Goal: Complete application form: Complete application form

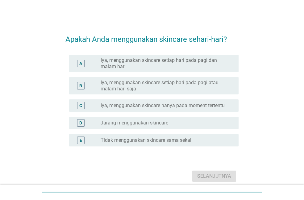
click at [117, 85] on label "Iya, menggunakan skincare setiap hari pada pagi atau malam hari saja" at bounding box center [165, 85] width 128 height 12
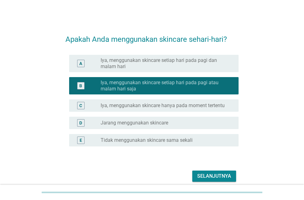
click at [209, 171] on button "Selanjutnya" at bounding box center [214, 175] width 44 height 11
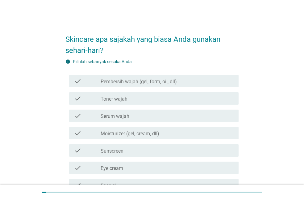
click at [138, 81] on label "Pembersih wajah (gel, form, oil, dll)" at bounding box center [139, 81] width 76 height 6
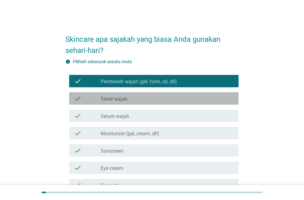
click at [124, 96] on label "Toner wajah" at bounding box center [114, 99] width 27 height 6
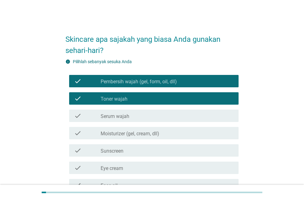
click at [122, 113] on label "Serum wajah" at bounding box center [115, 116] width 29 height 6
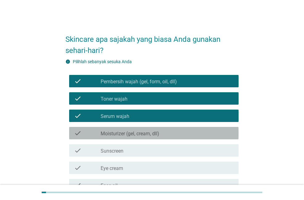
click at [122, 129] on div "check_box_outline_blank Moisturizer (gel, cream, dll)" at bounding box center [167, 132] width 133 height 7
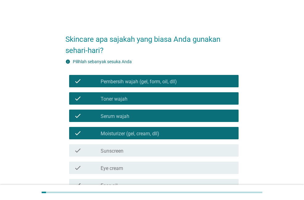
click at [117, 151] on label "Sunscreen" at bounding box center [112, 151] width 23 height 6
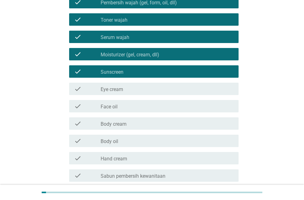
scroll to position [93, 0]
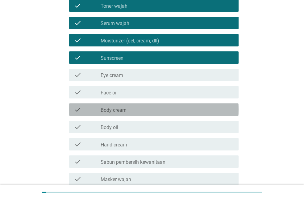
click at [125, 112] on label "Body cream" at bounding box center [114, 110] width 26 height 6
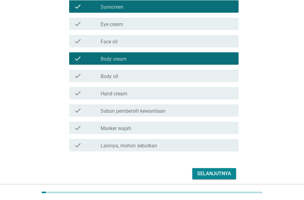
scroll to position [154, 0]
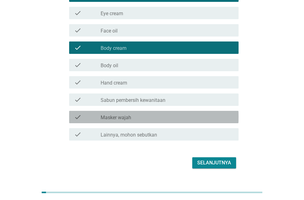
click at [151, 117] on div "check_box_outline_blank Masker wajah" at bounding box center [167, 116] width 133 height 7
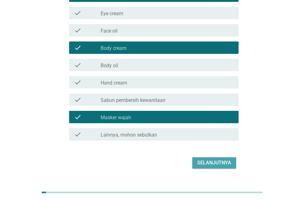
click at [228, 162] on div "Selanjutnya" at bounding box center [214, 162] width 34 height 7
click at [228, 162] on div "Selanjutnya" at bounding box center [152, 162] width 173 height 15
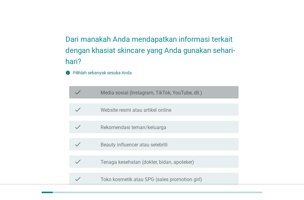
click at [147, 91] on label "Media sosial (Instagram, TikTok, YouTube, dll.)" at bounding box center [152, 93] width 102 height 6
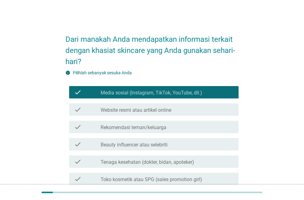
scroll to position [31, 0]
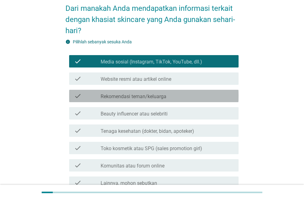
click at [144, 98] on label "Rekomendasi teman/keluarga" at bounding box center [134, 96] width 66 height 6
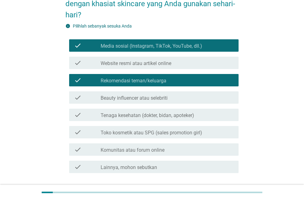
scroll to position [62, 0]
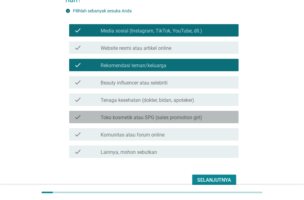
click at [142, 118] on label "Toko kosmetik atau SPG (sales promotion girl)" at bounding box center [152, 117] width 102 height 6
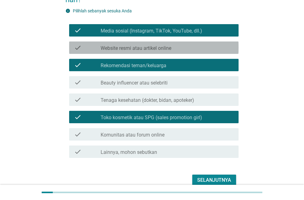
click at [157, 45] on label "Website resmi atau artikel online" at bounding box center [136, 48] width 71 height 6
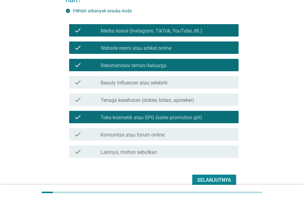
click at [202, 178] on div "Selanjutnya" at bounding box center [214, 179] width 34 height 7
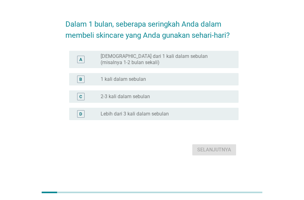
scroll to position [0, 0]
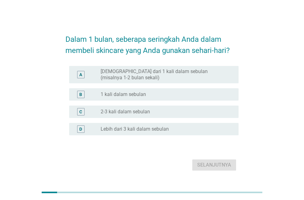
click at [159, 79] on label "[DEMOGRAPHIC_DATA] dari 1 kali dalam sebulan (misalnya 1-2 bulan sekali)" at bounding box center [165, 74] width 128 height 12
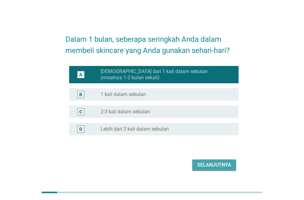
click at [205, 163] on div "Selanjutnya" at bounding box center [214, 164] width 34 height 7
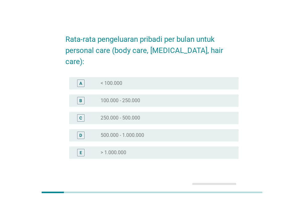
click at [119, 97] on label "100.000 - 250.000" at bounding box center [121, 100] width 40 height 6
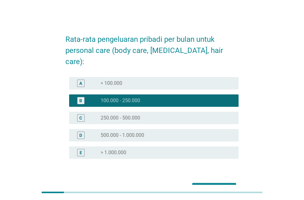
click at [202, 184] on div "Selanjutnya" at bounding box center [214, 187] width 34 height 7
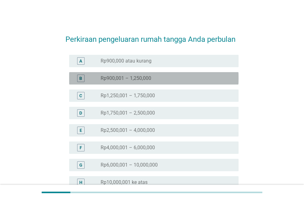
click at [145, 79] on label "Rp900,001 – 1,250,000" at bounding box center [126, 78] width 51 height 6
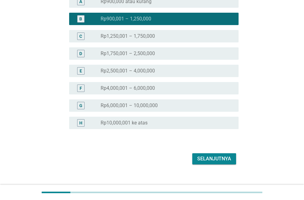
scroll to position [62, 0]
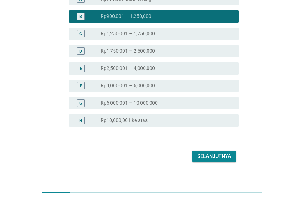
click at [221, 153] on div "Selanjutnya" at bounding box center [214, 155] width 34 height 7
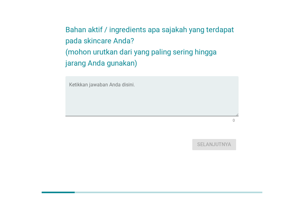
scroll to position [0, 0]
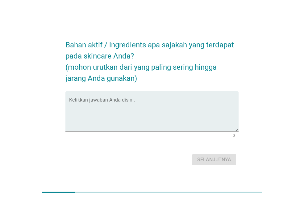
click at [130, 45] on h2 "Bahan aktif / ingredients apa sajakah yang terdapat pada skincare Anda? (mohon …" at bounding box center [152, 58] width 173 height 51
copy h2 "ingredients"
click at [104, 115] on textarea "Ketikkan jawaban Anda disini." at bounding box center [154, 115] width 170 height 32
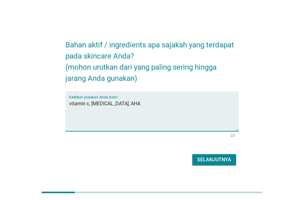
type textarea "vitamin c, [MEDICAL_DATA], AHA"
click at [203, 156] on div "Selanjutnya" at bounding box center [214, 159] width 34 height 7
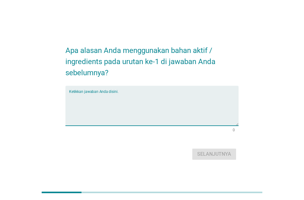
click at [97, 99] on textarea "Ketikkan jawaban Anda disini." at bounding box center [154, 109] width 170 height 32
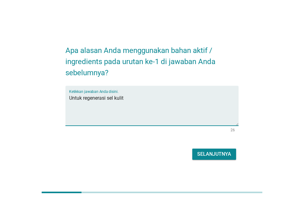
type textarea "Untuk regenerasi sel kulit"
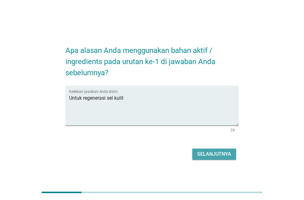
click at [203, 155] on div "Selanjutnya" at bounding box center [214, 153] width 34 height 7
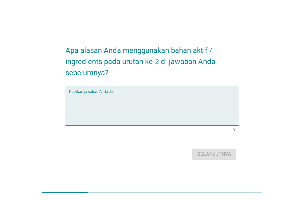
click at [99, 102] on textarea "Ketikkan jawaban Anda disini." at bounding box center [154, 109] width 170 height 32
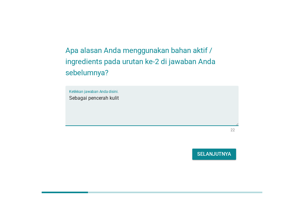
type textarea "Sebagai pencerah kulit"
click at [225, 157] on div "Selanjutnya" at bounding box center [214, 153] width 34 height 7
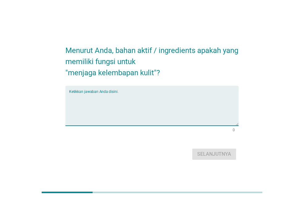
click at [112, 118] on textarea "Ketikkan jawaban Anda disini." at bounding box center [154, 109] width 170 height 32
paste textarea "[MEDICAL_DATA]"
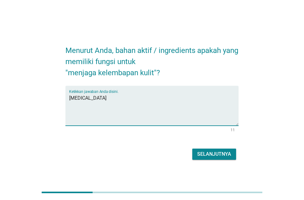
type textarea "[MEDICAL_DATA]"
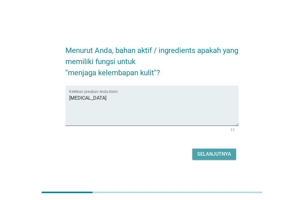
click at [226, 152] on div "Selanjutnya" at bounding box center [214, 153] width 34 height 7
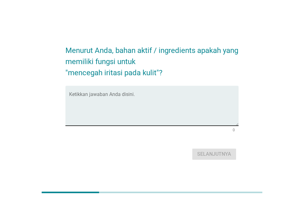
click at [86, 106] on textarea "Ketikkan jawaban Anda disini." at bounding box center [154, 109] width 170 height 32
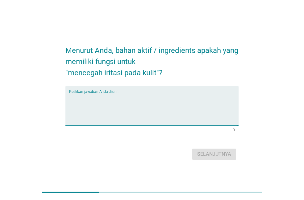
paste textarea "[MEDICAL_DATA]"
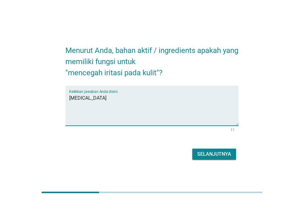
type textarea "[MEDICAL_DATA]"
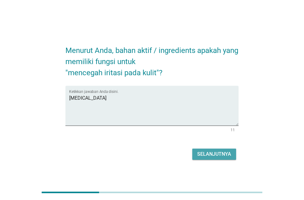
click at [200, 155] on div "Selanjutnya" at bounding box center [214, 153] width 34 height 7
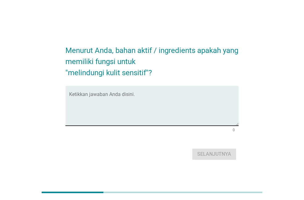
click at [81, 93] on textarea "Ketikkan jawaban Anda disini." at bounding box center [154, 109] width 170 height 32
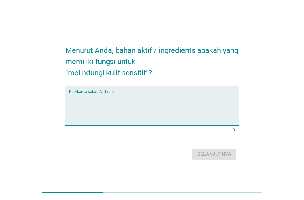
paste textarea "[MEDICAL_DATA]"
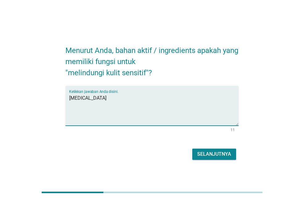
type textarea "[MEDICAL_DATA]"
click at [218, 154] on div "Selanjutnya" at bounding box center [214, 153] width 34 height 7
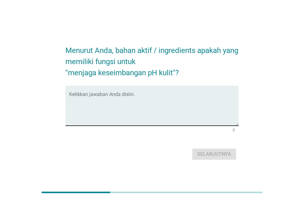
click at [112, 101] on textarea "Ketikkan jawaban Anda disini." at bounding box center [154, 109] width 170 height 32
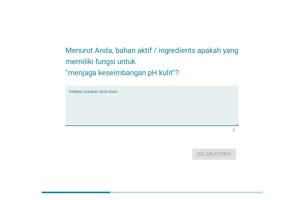
paste textarea "[MEDICAL_DATA]"
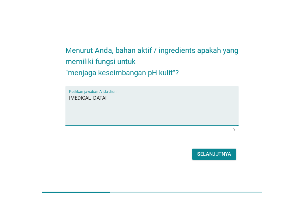
type textarea "[MEDICAL_DATA]"
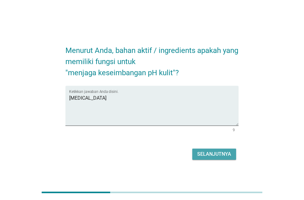
click at [209, 151] on div "Selanjutnya" at bounding box center [214, 153] width 34 height 7
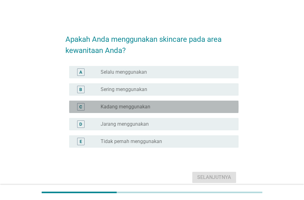
click at [136, 108] on label "Kadang menggunakan" at bounding box center [126, 107] width 50 height 6
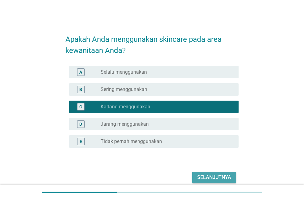
click at [215, 179] on div "Selanjutnya" at bounding box center [214, 176] width 34 height 7
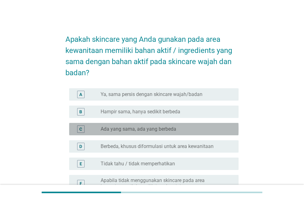
click at [129, 128] on label "Ada yang sama, ada yang berbeda" at bounding box center [139, 129] width 76 height 6
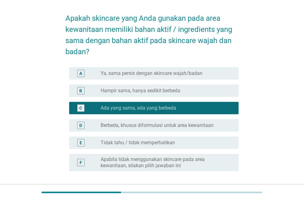
scroll to position [72, 0]
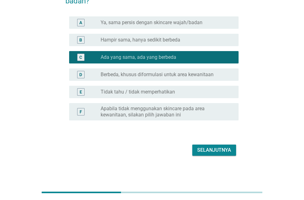
click at [220, 150] on div "Selanjutnya" at bounding box center [214, 149] width 34 height 7
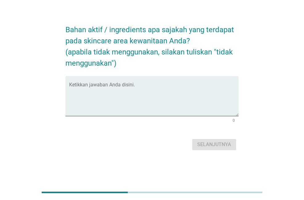
scroll to position [0, 0]
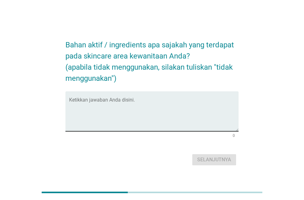
click at [111, 107] on textarea "Ketikkan jawaban Anda disini." at bounding box center [154, 115] width 170 height 32
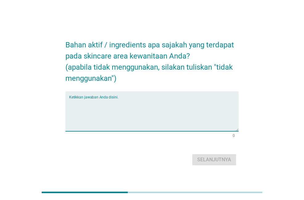
click at [91, 110] on textarea "Ketikkan jawaban Anda disini." at bounding box center [154, 115] width 170 height 32
paste textarea "bisabolol"
type textarea "bisabolol"
click at [205, 160] on div "Selanjutnya" at bounding box center [214, 159] width 34 height 7
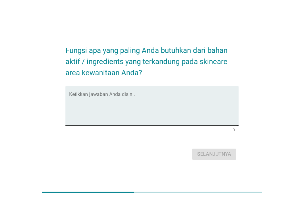
click at [89, 101] on textarea "Ketikkan jawaban Anda disini." at bounding box center [154, 109] width 170 height 32
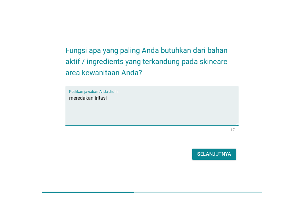
type textarea "meredakan iritasi"
click at [212, 153] on div "Selanjutnya" at bounding box center [214, 153] width 34 height 7
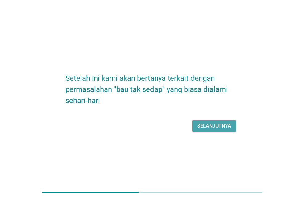
click at [203, 127] on div "Selanjutnya" at bounding box center [214, 125] width 34 height 7
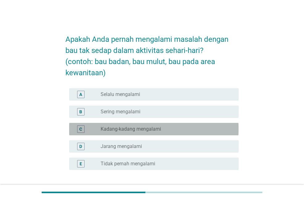
click at [138, 130] on label "Kadang-kadang mengalami" at bounding box center [131, 129] width 61 height 6
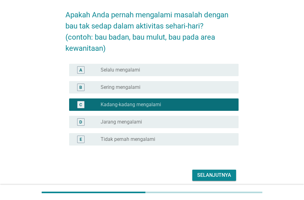
scroll to position [49, 0]
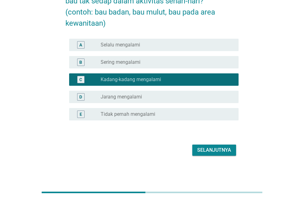
click at [226, 150] on div "Selanjutnya" at bounding box center [214, 149] width 34 height 7
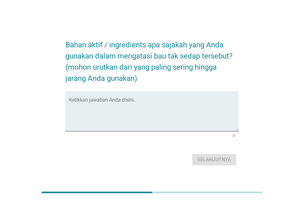
click at [109, 66] on h2 "Bahan aktif / ingredients apa sajakah yang Anda gunakan dalam mengatasi bau tak…" at bounding box center [152, 58] width 173 height 51
click at [99, 105] on textarea "Ketikkan jawaban Anda disini." at bounding box center [154, 115] width 170 height 32
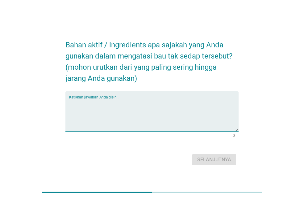
paste textarea "Zinc"
click at [97, 106] on textarea "Zinc," at bounding box center [154, 115] width 170 height 32
paste textarea "[PERSON_NAME]"
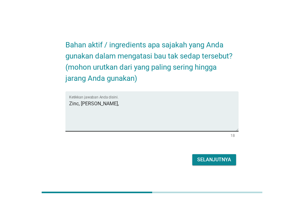
click at [116, 107] on textarea "Zinc, [PERSON_NAME]," at bounding box center [154, 115] width 170 height 32
type textarea "Zinc, [PERSON_NAME], Baking soda"
click at [220, 162] on div "Selanjutnya" at bounding box center [214, 159] width 34 height 7
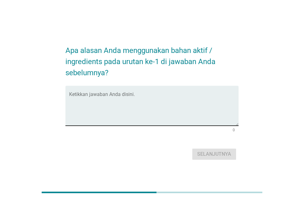
click at [109, 118] on textarea "Ketikkan jawaban Anda disini." at bounding box center [154, 109] width 170 height 32
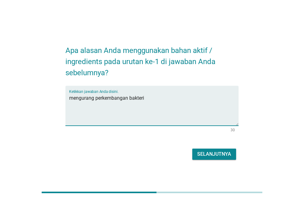
type textarea "mengurang perkembangan bakteri"
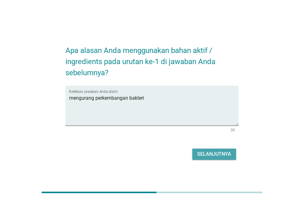
click at [217, 153] on div "Selanjutnya" at bounding box center [214, 153] width 34 height 7
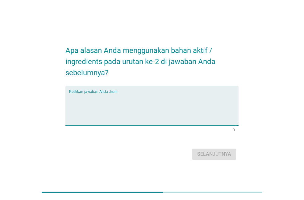
click at [135, 104] on textarea "Ketikkan jawaban Anda disini." at bounding box center [154, 109] width 170 height 32
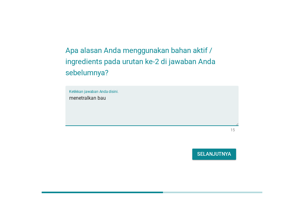
type textarea "menetralkan bau"
click at [197, 153] on button "Selanjutnya" at bounding box center [214, 153] width 44 height 11
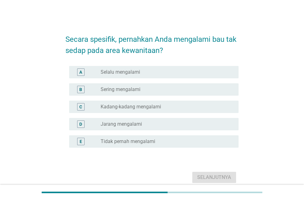
click at [120, 106] on label "Kadang-kadang mengalami" at bounding box center [131, 107] width 61 height 6
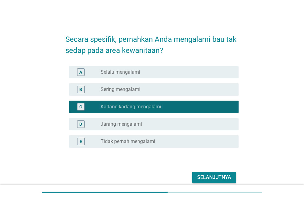
click at [213, 175] on div "Selanjutnya" at bounding box center [214, 176] width 34 height 7
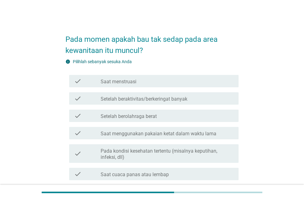
click at [131, 79] on label "Saat menstruasi" at bounding box center [119, 81] width 36 height 6
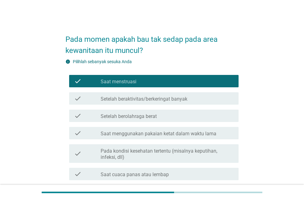
click at [137, 153] on label "Pada kondisi kesehatan tertentu (misalnya keputihan, infeksi, dll)" at bounding box center [167, 154] width 133 height 12
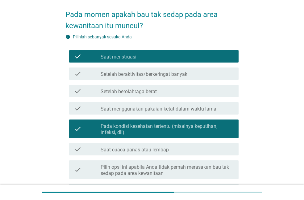
scroll to position [62, 0]
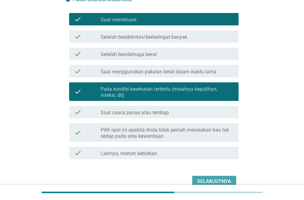
click at [214, 178] on div "Selanjutnya" at bounding box center [214, 180] width 34 height 7
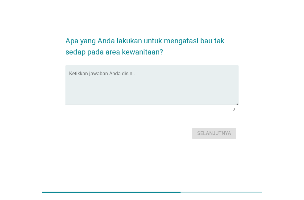
scroll to position [0, 0]
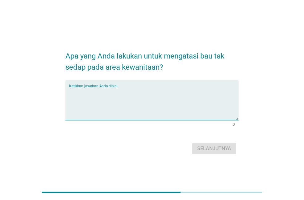
click at [116, 98] on textarea "Ketikkan jawaban Anda disini." at bounding box center [154, 103] width 170 height 32
type textarea "s"
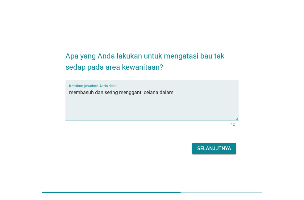
type textarea "membasuh dan sering mengganti celana dalam"
click at [209, 147] on div "Selanjutnya" at bounding box center [214, 148] width 34 height 7
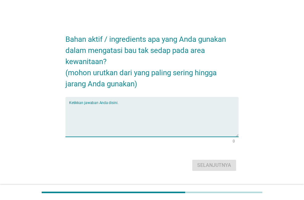
click at [111, 118] on textarea "Ketikkan jawaban Anda disini." at bounding box center [154, 120] width 170 height 32
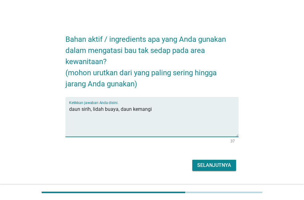
type textarea "daun sirih, lidah buaya, daun kemangi"
click at [219, 166] on div "Selanjutnya" at bounding box center [214, 164] width 34 height 7
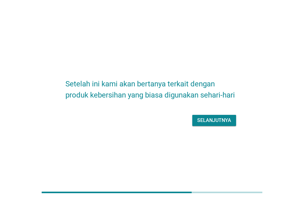
click at [216, 124] on div "Selanjutnya" at bounding box center [214, 119] width 34 height 7
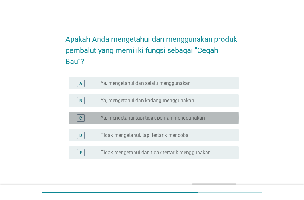
click at [156, 115] on label "Ya, mengetahui tapi tidak pernah menggunakan" at bounding box center [153, 118] width 104 height 6
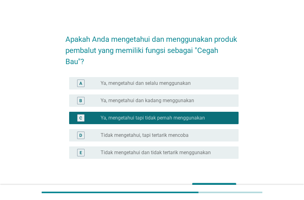
click at [160, 103] on label "Ya, mengetahui dan kadang menggunakan" at bounding box center [148, 100] width 94 height 6
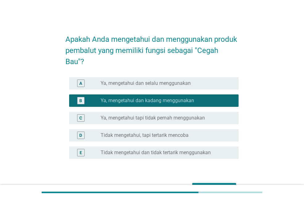
click at [211, 182] on div "Selanjutnya" at bounding box center [152, 188] width 173 height 15
click at [213, 183] on button "Selanjutnya" at bounding box center [214, 188] width 44 height 11
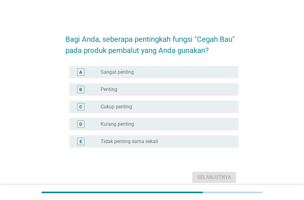
click at [112, 104] on label "Cukup penting" at bounding box center [117, 107] width 32 height 6
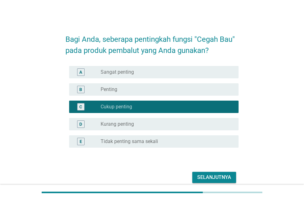
click at [197, 174] on button "Selanjutnya" at bounding box center [214, 176] width 44 height 11
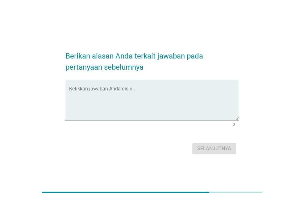
click at [123, 94] on textarea "Ketikkan jawaban Anda disini." at bounding box center [154, 103] width 170 height 32
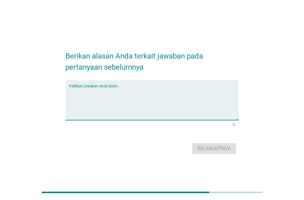
click at [110, 95] on textarea "Ketikkan jawaban Anda disini." at bounding box center [154, 103] width 170 height 32
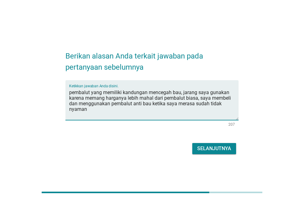
type textarea "pembalut yang memiliki kandungan mencegah bau, jarang saya gunakan karena meman…"
click at [203, 151] on div "Selanjutnya" at bounding box center [214, 148] width 34 height 7
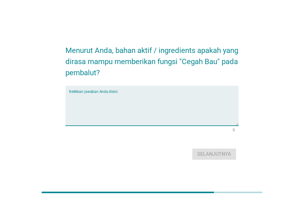
click at [103, 111] on textarea "Ketikkan jawaban Anda disini." at bounding box center [154, 109] width 170 height 32
type textarea "daun sirih"
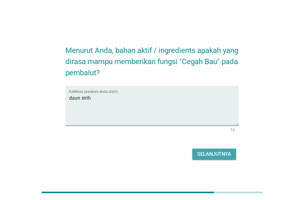
click at [203, 151] on div "Selanjutnya" at bounding box center [214, 153] width 34 height 7
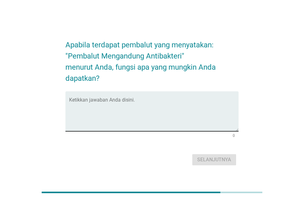
click at [92, 113] on textarea "Ketikkan jawaban Anda disini." at bounding box center [154, 115] width 170 height 32
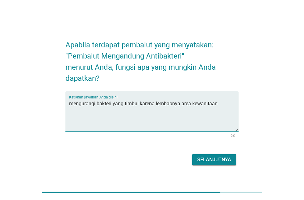
type textarea "mengurangi bakteri yang timbul karena lembabnya area kewanitaan"
click at [217, 157] on div "Selanjutnya" at bounding box center [214, 159] width 34 height 7
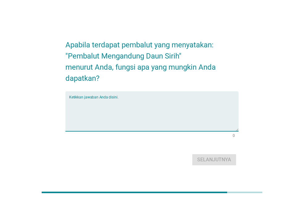
click at [126, 102] on textarea "Ketikkan jawaban Anda disini." at bounding box center [154, 115] width 170 height 32
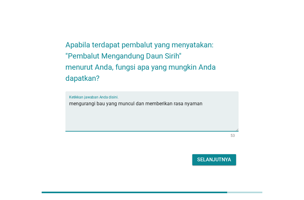
type textarea "mengurangi bau yang muncul dan memberikan rasa nyaman"
click at [221, 159] on div "Selanjutnya" at bounding box center [214, 159] width 34 height 7
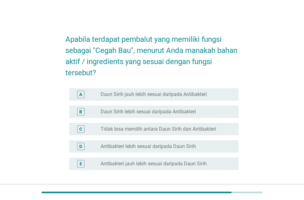
click at [156, 126] on label "Tidak bisa memilih antara Daun Sirih dan Antibakteri" at bounding box center [159, 129] width 116 height 6
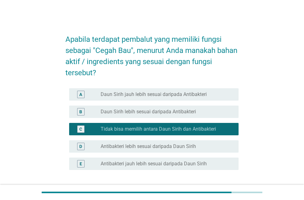
click at [188, 112] on label "Daun Sirih lebih sesuai daripada Antibakteri" at bounding box center [148, 111] width 95 height 6
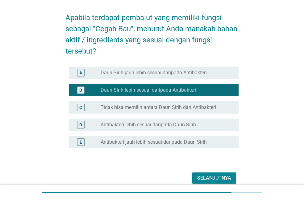
scroll to position [49, 0]
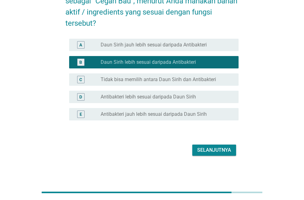
click at [215, 148] on div "Selanjutnya" at bounding box center [214, 149] width 34 height 7
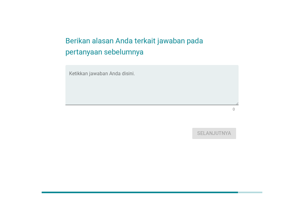
scroll to position [0, 0]
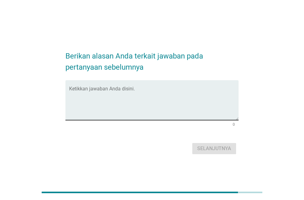
click at [147, 90] on textarea "Ketikkan jawaban Anda disini." at bounding box center [154, 103] width 170 height 32
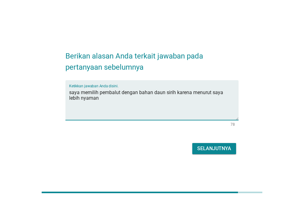
type textarea "saya memilih pembalut dengan bahan daun sirih karena menurut saya lebih nyaman"
click at [219, 146] on div "Selanjutnya" at bounding box center [214, 148] width 34 height 7
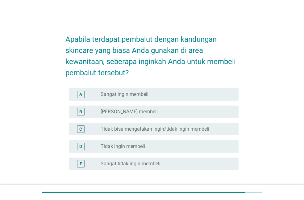
click at [131, 114] on label "[PERSON_NAME] membeli" at bounding box center [129, 111] width 57 height 6
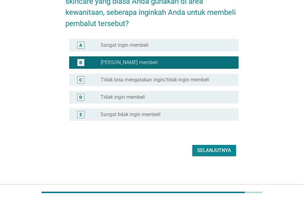
scroll to position [49, 0]
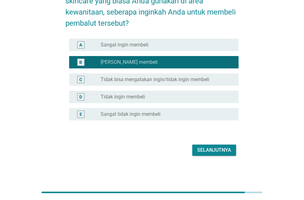
click at [219, 152] on div "Selanjutnya" at bounding box center [214, 149] width 34 height 7
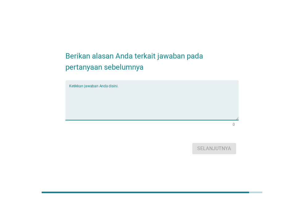
click at [148, 90] on textarea "Ketikkan jawaban Anda disini." at bounding box center [154, 103] width 170 height 32
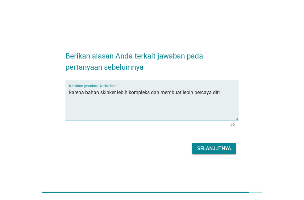
type textarea "karena bahan skinker lebih kompleks dan membuat lebih percaya diri"
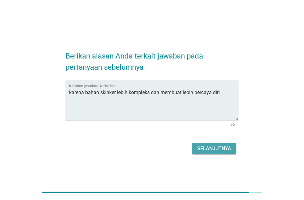
click at [224, 148] on div "Selanjutnya" at bounding box center [214, 148] width 34 height 7
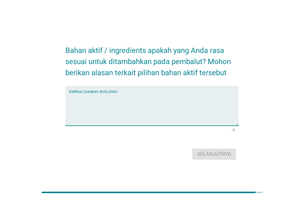
click at [153, 104] on textarea "Ketikkan jawaban Anda disini." at bounding box center [154, 109] width 170 height 32
type textarea "daun sirih"
click at [218, 146] on div "Selanjutnya" at bounding box center [152, 153] width 173 height 15
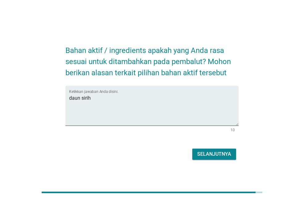
click at [218, 148] on div "Selanjutnya" at bounding box center [152, 153] width 173 height 15
click at [218, 150] on div "Selanjutnya" at bounding box center [214, 153] width 34 height 7
